Goal: Task Accomplishment & Management: Use online tool/utility

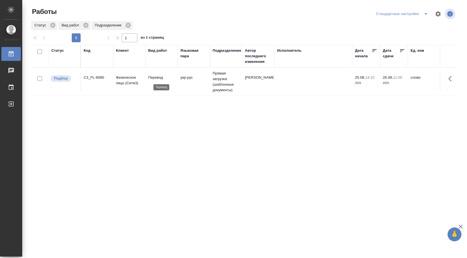
click at [156, 80] on p "Перевод" at bounding box center [161, 78] width 27 height 6
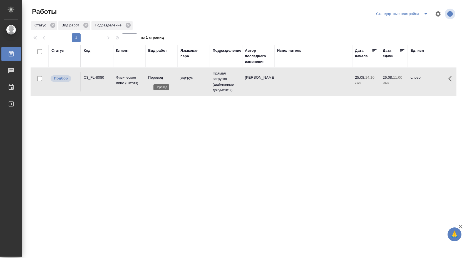
click at [156, 80] on p "Перевод" at bounding box center [161, 78] width 27 height 6
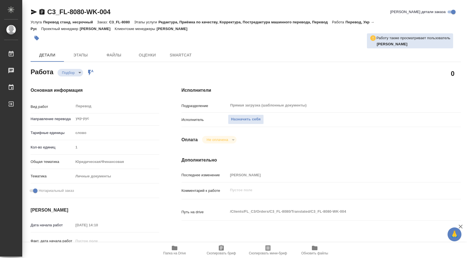
type textarea "x"
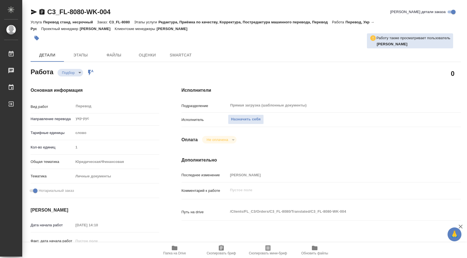
scroll to position [227, 0]
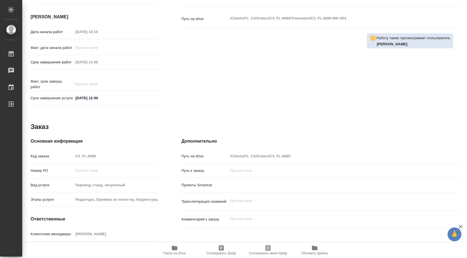
type textarea "x"
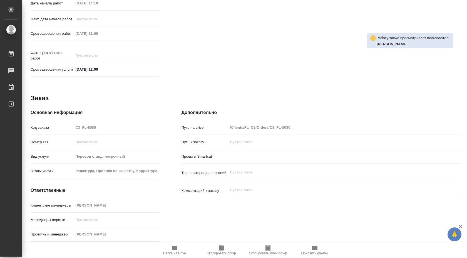
click at [168, 248] on span "Папка на Drive" at bounding box center [174, 249] width 40 height 11
type textarea "x"
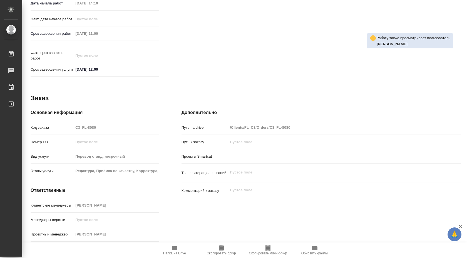
type textarea "x"
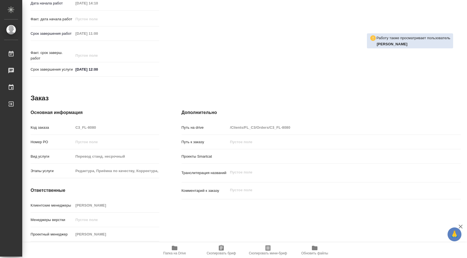
type textarea "x"
